Goal: Task Accomplishment & Management: Manage account settings

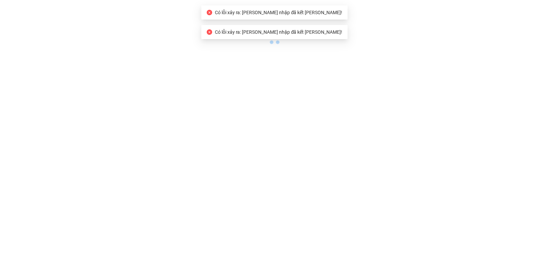
click at [395, 47] on body "Có lỗi xảy ra: [PERSON_NAME] nhập đã kết [PERSON_NAME]! Có [PERSON_NAME] ra: [P…" at bounding box center [274, 132] width 549 height 265
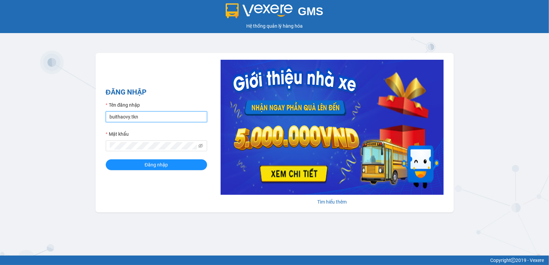
click at [153, 115] on input "buithaovy.tkn" at bounding box center [156, 116] width 101 height 11
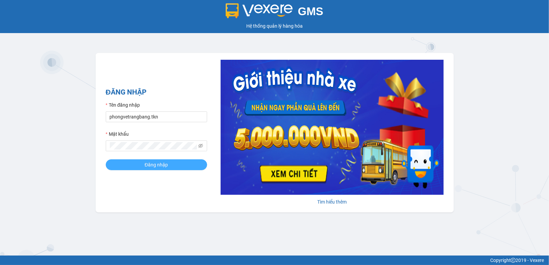
drag, startPoint x: 159, startPoint y: 166, endPoint x: 217, endPoint y: 159, distance: 59.1
click at [161, 165] on span "Đăng nhập" at bounding box center [156, 164] width 23 height 7
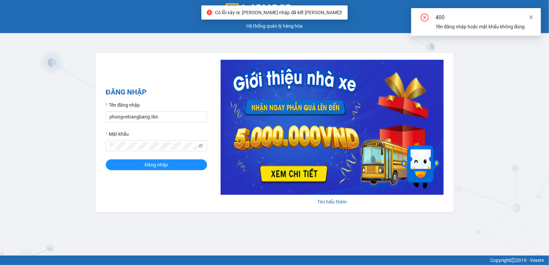
click at [532, 17] on icon "close" at bounding box center [530, 17] width 5 height 5
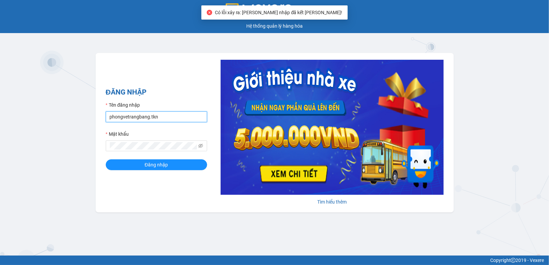
click at [169, 118] on input "phongvetrangbang.tkn" at bounding box center [156, 116] width 101 height 11
click at [169, 117] on input "phongvetrangbang.tkn" at bounding box center [156, 116] width 101 height 11
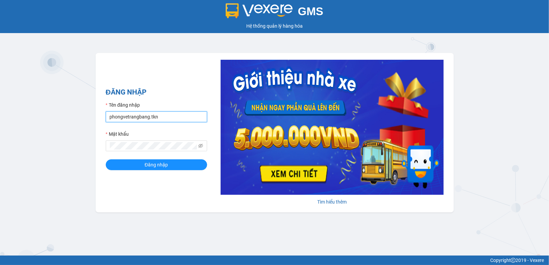
type input "pvtrangbangtc.tkn"
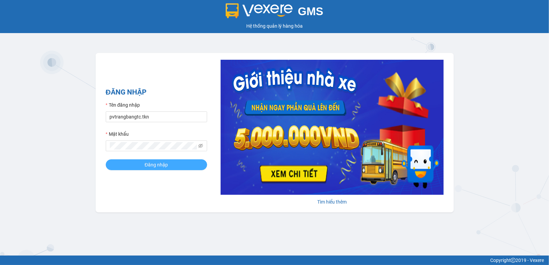
drag, startPoint x: 147, startPoint y: 167, endPoint x: 159, endPoint y: 164, distance: 12.9
click at [147, 167] on span "Đăng nhập" at bounding box center [156, 164] width 23 height 7
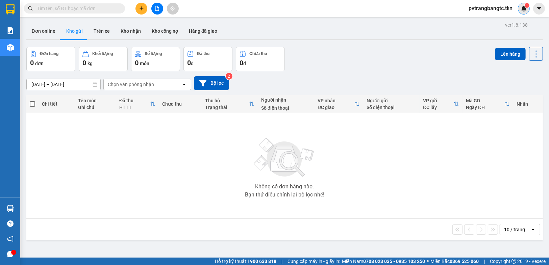
click at [523, 8] on img at bounding box center [524, 8] width 6 height 6
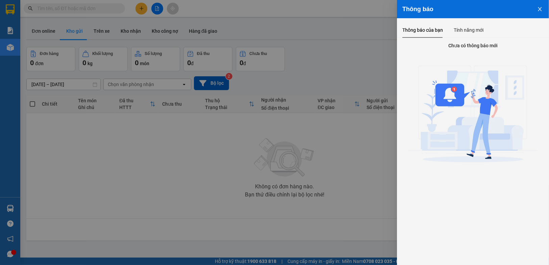
click at [541, 5] on button "Close" at bounding box center [539, 8] width 18 height 17
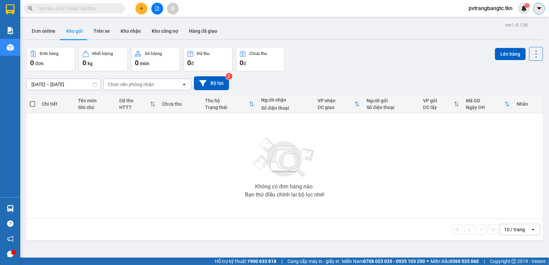
click at [536, 10] on icon "caret-down" at bounding box center [539, 8] width 6 height 6
click at [524, 7] on img at bounding box center [524, 8] width 6 height 6
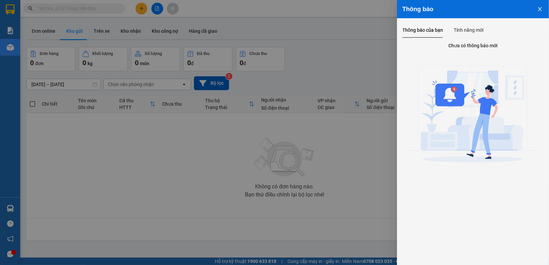
click at [540, 4] on button "Close" at bounding box center [539, 8] width 18 height 17
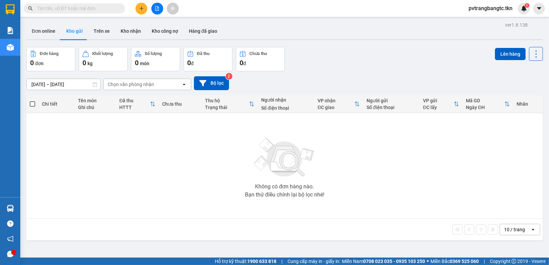
click at [501, 8] on span "pvtrangbangtc.tkn" at bounding box center [490, 8] width 55 height 8
click at [493, 22] on span "Đăng xuất" at bounding box center [492, 20] width 41 height 7
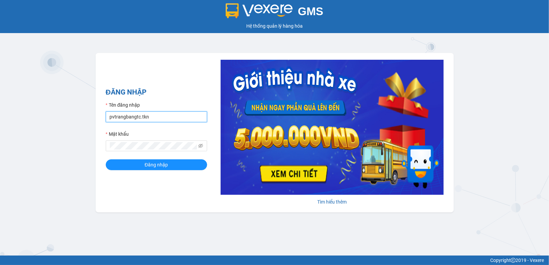
click at [146, 113] on input "pvtrangbangtc.tkn" at bounding box center [156, 116] width 101 height 11
click at [146, 113] on input "pvtrangbangtc." at bounding box center [156, 116] width 101 height 11
click at [144, 118] on input "pvtrangbangtc. t" at bounding box center [156, 116] width 101 height 11
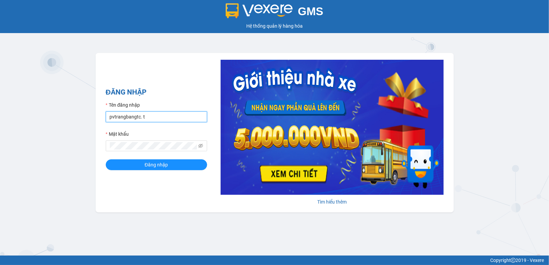
click at [144, 118] on input "pvtrangbangtc. t" at bounding box center [156, 116] width 101 height 11
type input "trankhanhhoa.tkn"
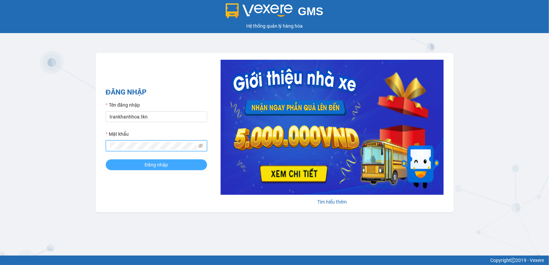
click at [165, 168] on span "Đăng nhập" at bounding box center [156, 164] width 23 height 7
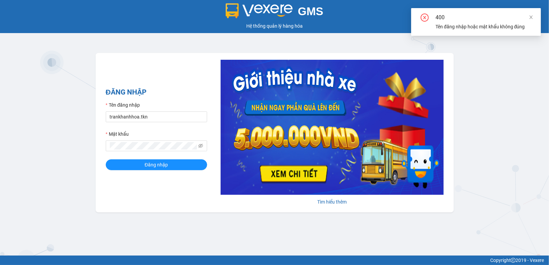
click at [534, 18] on div "400 Tên đăng nhập hoặc mật khẩu không đúng" at bounding box center [476, 22] width 130 height 28
click at [531, 17] on icon "close" at bounding box center [530, 17] width 3 height 3
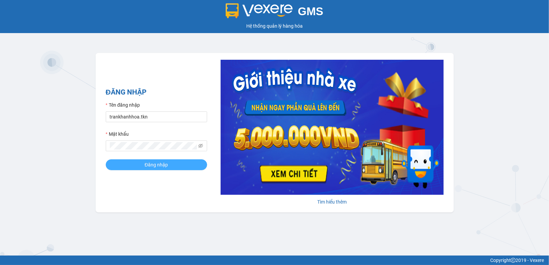
click at [159, 160] on button "Đăng nhập" at bounding box center [156, 164] width 101 height 11
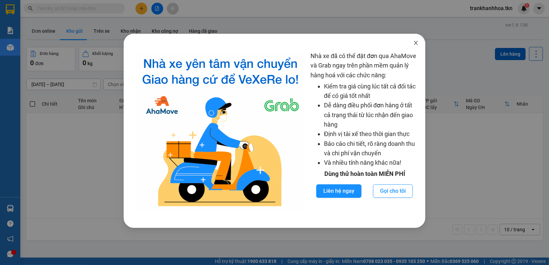
click at [414, 44] on icon "close" at bounding box center [415, 42] width 5 height 5
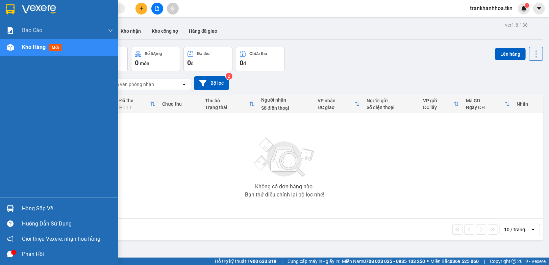
click at [40, 209] on div "Hàng sắp về" at bounding box center [67, 209] width 91 height 10
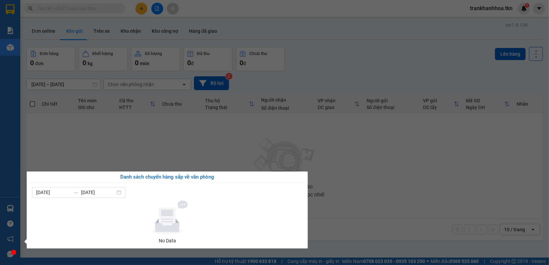
drag, startPoint x: 361, startPoint y: 159, endPoint x: 374, endPoint y: 156, distance: 13.4
click at [362, 159] on section "Kết quả tìm kiếm ( 0 ) Bộ lọc No Data trankhanhhoa.tkn 1 Báo cáo Mẫu 1: Báo cáo…" at bounding box center [274, 132] width 549 height 265
